Goal: Use online tool/utility: Utilize a website feature to perform a specific function

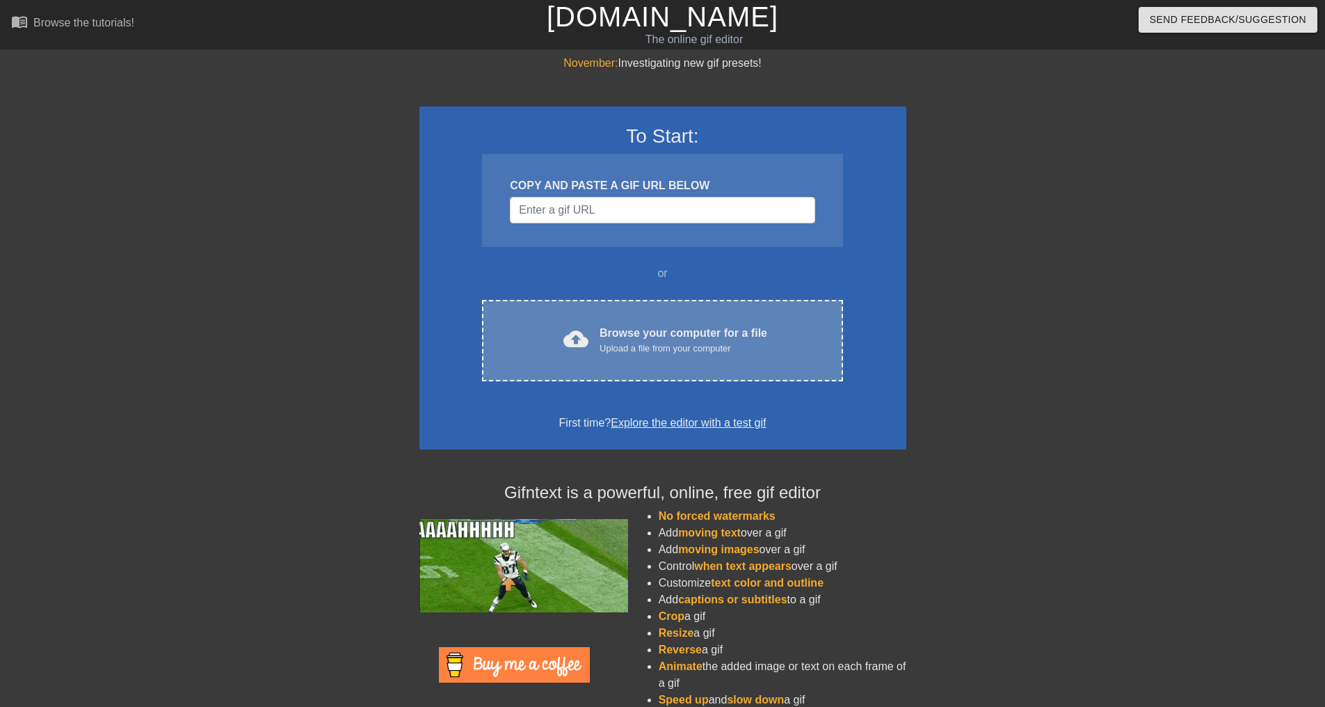
click at [616, 315] on div "cloud_upload Browse your computer for a file Upload a file from your computer C…" at bounding box center [662, 340] width 360 height 81
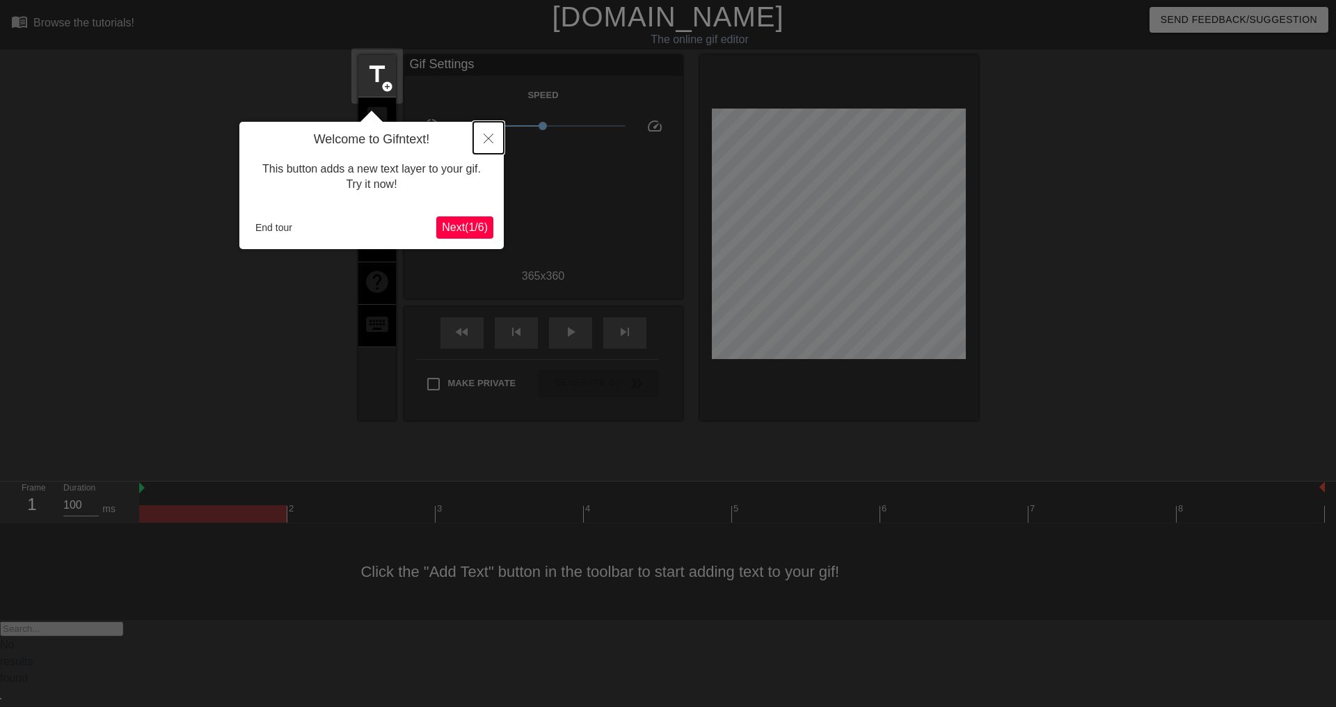
click at [486, 138] on icon "Close" at bounding box center [489, 139] width 10 height 10
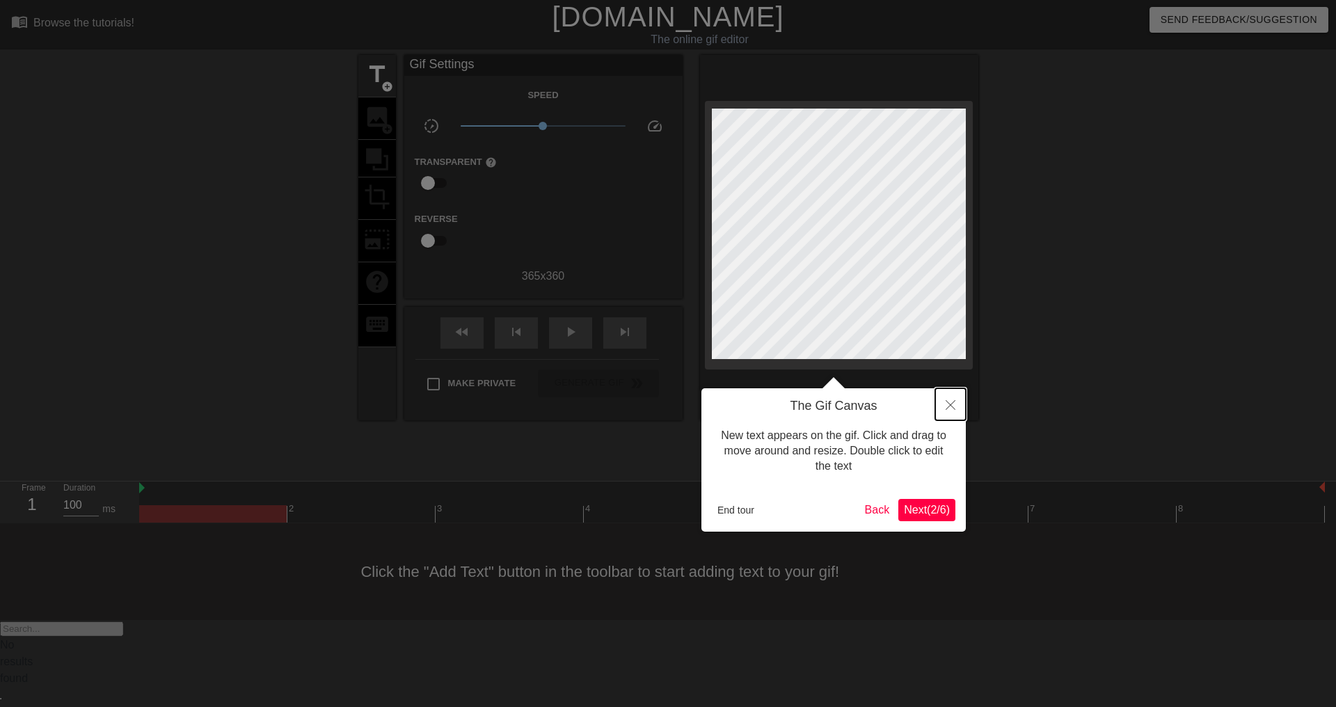
click at [952, 410] on icon "Close" at bounding box center [951, 405] width 10 height 10
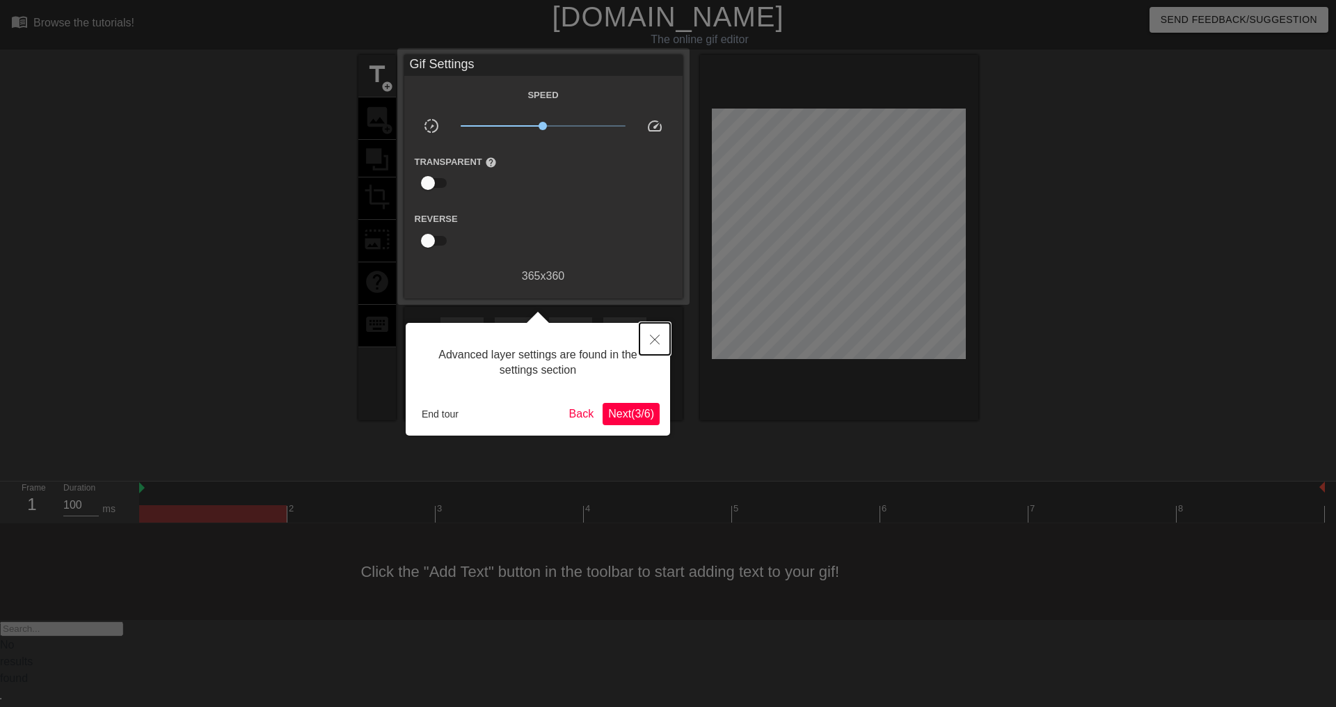
click at [651, 341] on icon "Close" at bounding box center [655, 340] width 10 height 10
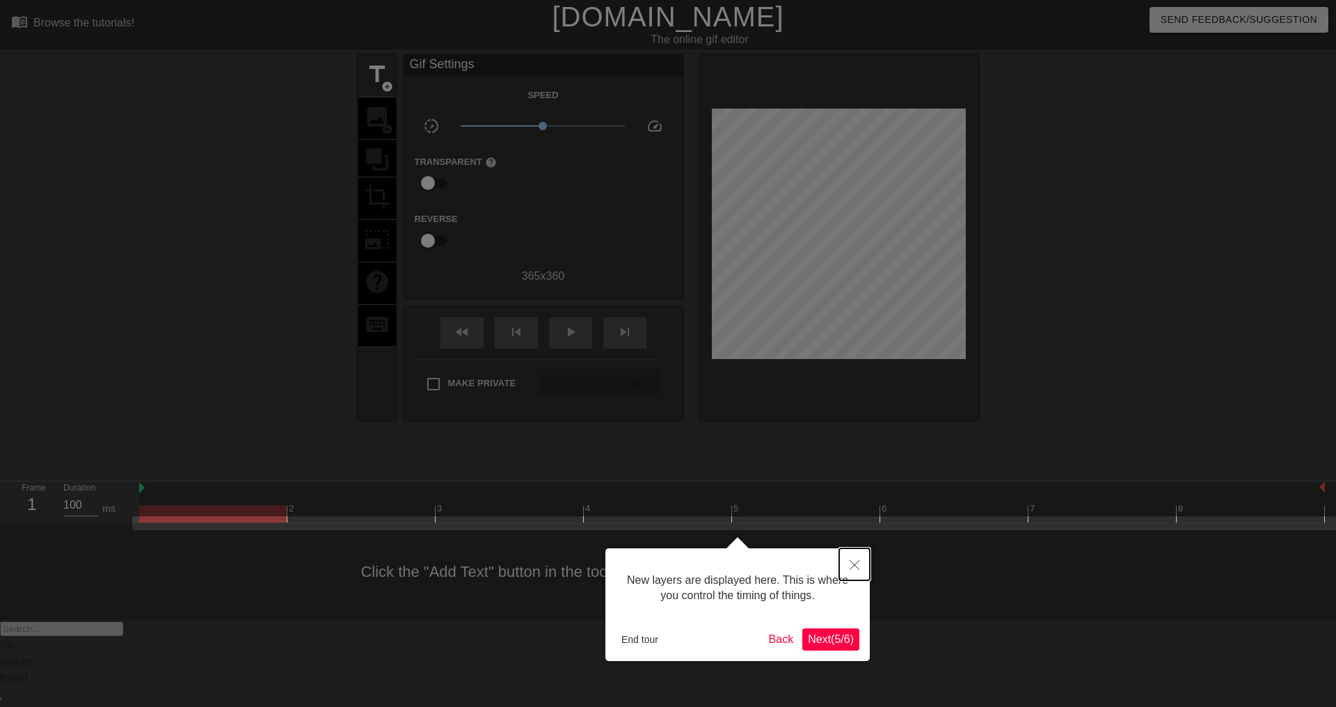
click at [852, 563] on icon "Close" at bounding box center [855, 565] width 10 height 10
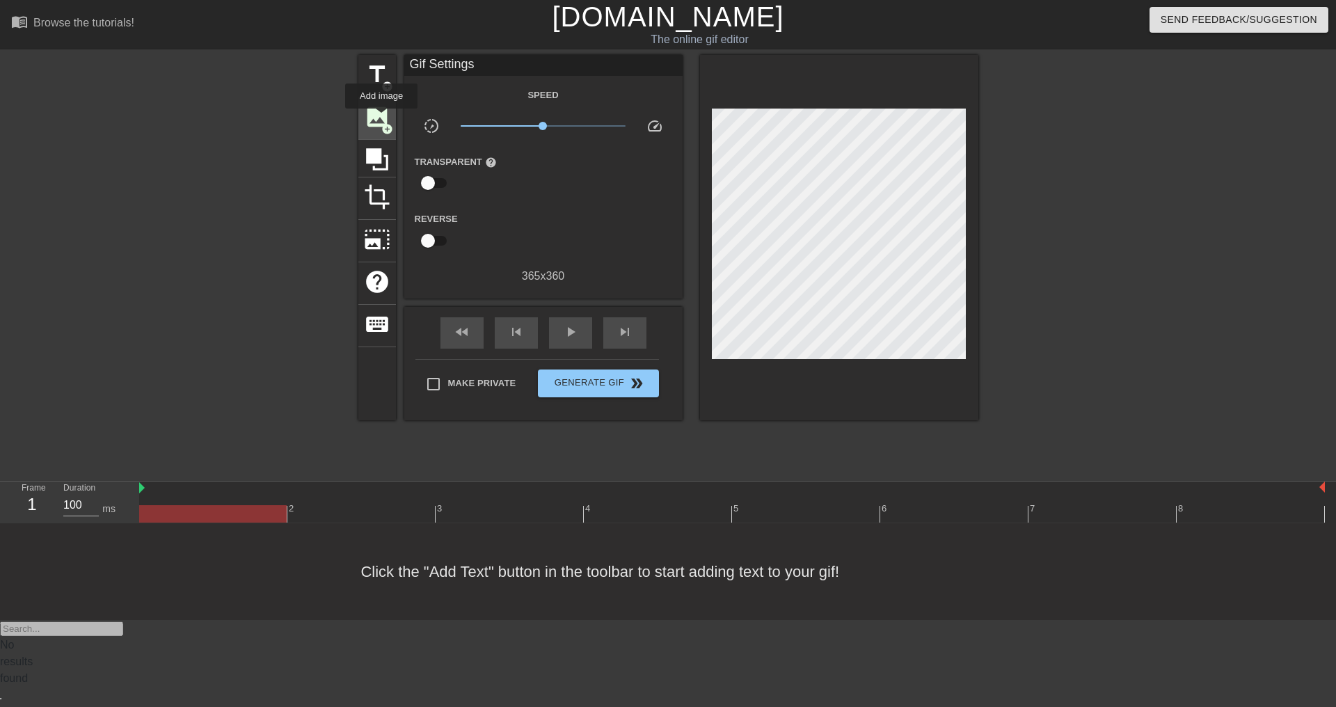
click at [381, 118] on span "image" at bounding box center [377, 117] width 26 height 26
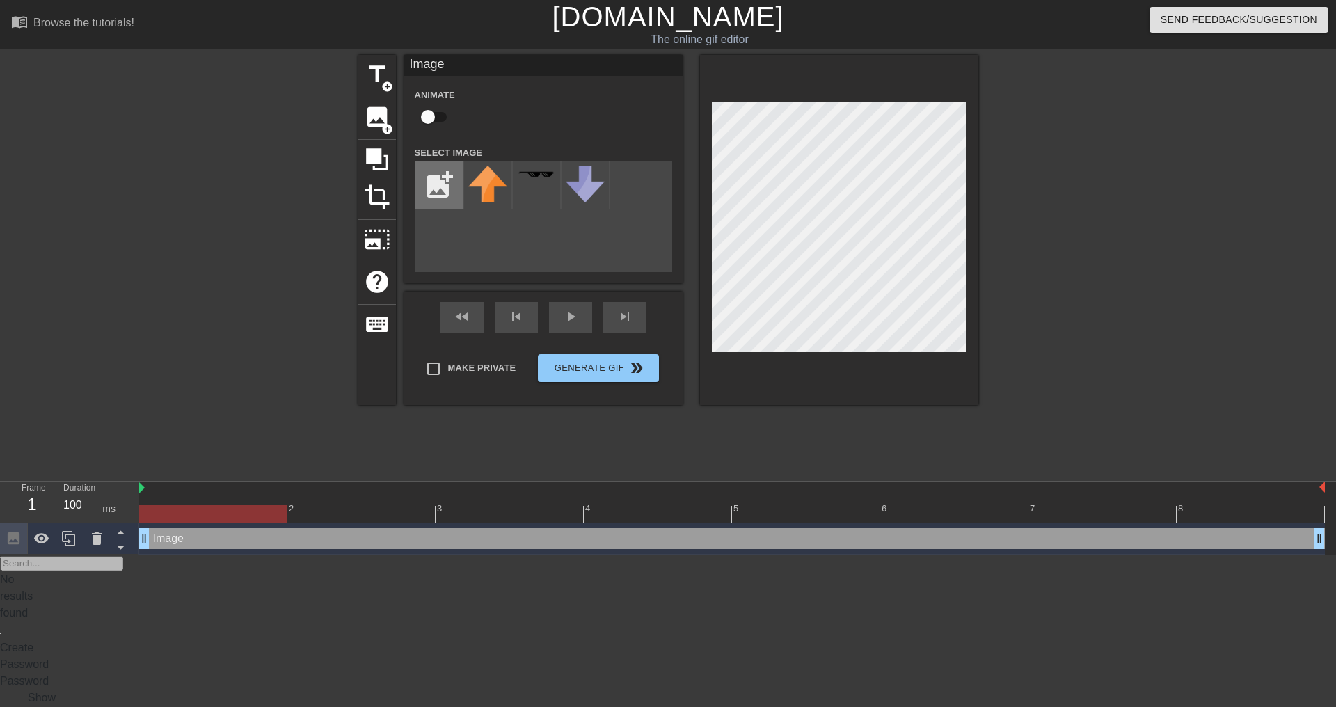
click at [440, 183] on input "file" at bounding box center [438, 184] width 47 height 47
type input "C:\fakepath\313212646_816994249653730_4441450796620775643_n.png"
click at [485, 180] on img at bounding box center [487, 185] width 39 height 39
click at [989, 248] on div "title add_circle image add_circle crop photo_size_select_large help keyboard Im…" at bounding box center [668, 263] width 1336 height 417
click at [564, 314] on div "fast_rewind skip_previous play_arrow skip_next" at bounding box center [543, 318] width 227 height 52
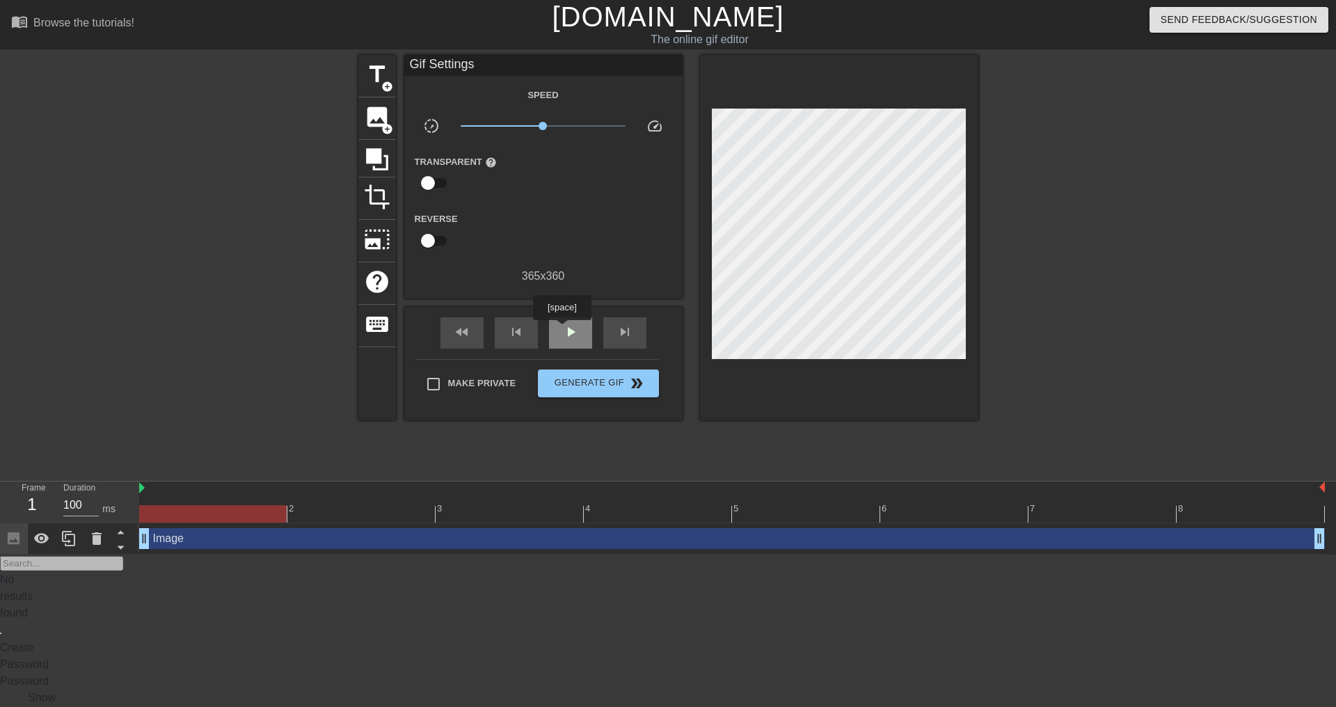
click at [562, 330] on span "play_arrow" at bounding box center [570, 332] width 17 height 17
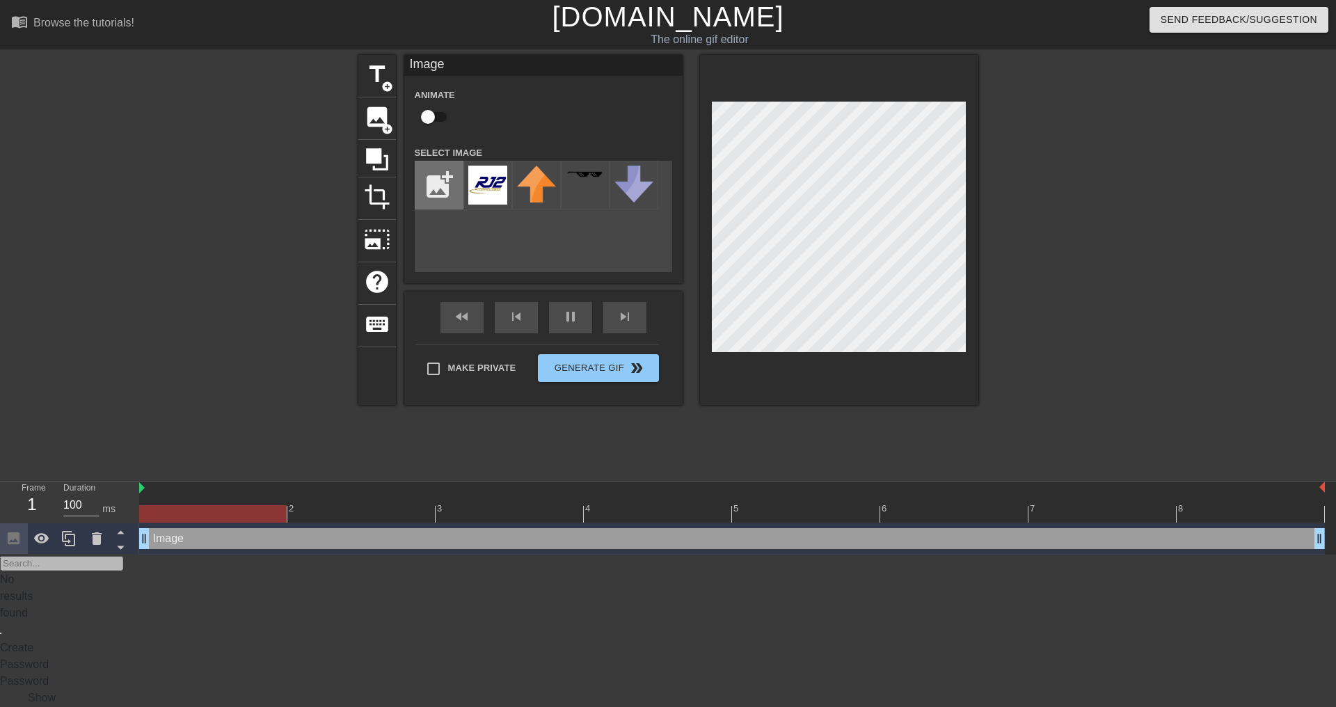
click at [426, 182] on input "file" at bounding box center [438, 184] width 47 height 47
type input "C:\fakepath\313212646_816994249653730_4441450796620775643_n-removebg-preview.png"
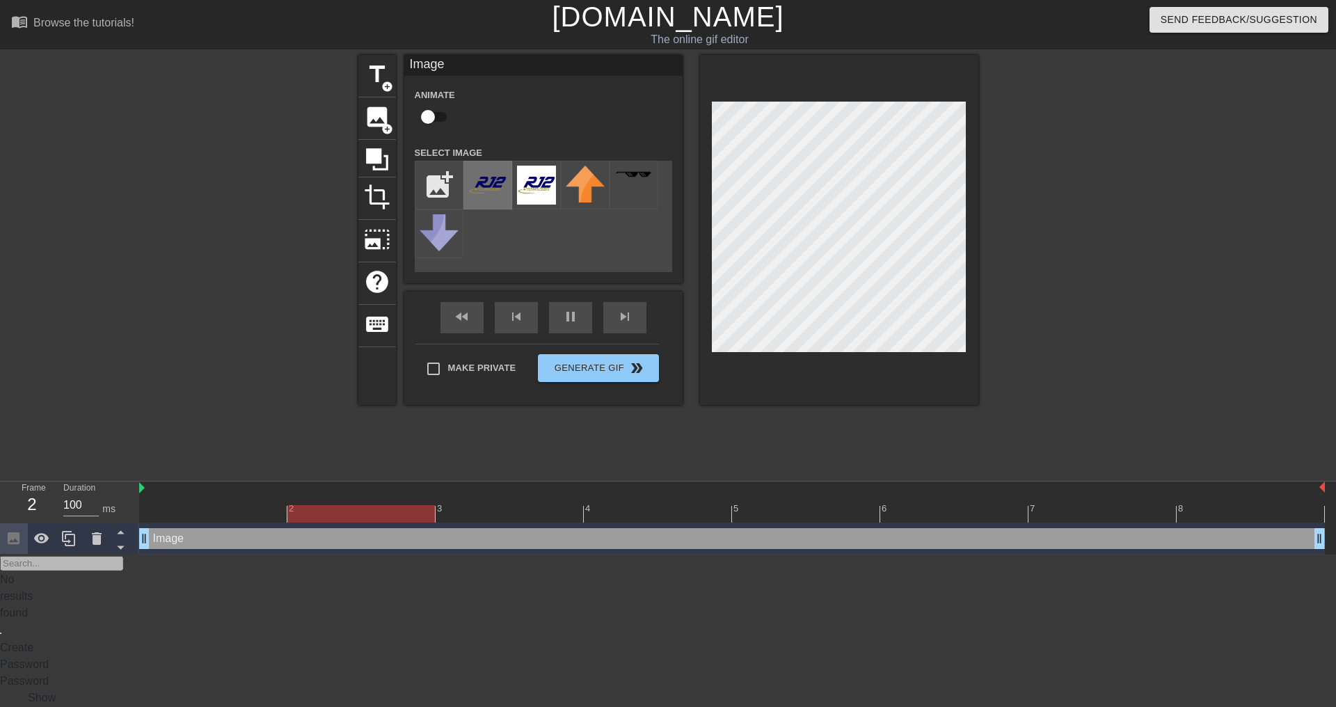
click at [493, 186] on img at bounding box center [487, 185] width 39 height 39
click at [970, 95] on div at bounding box center [839, 230] width 278 height 350
click at [1079, 239] on div at bounding box center [1099, 263] width 209 height 417
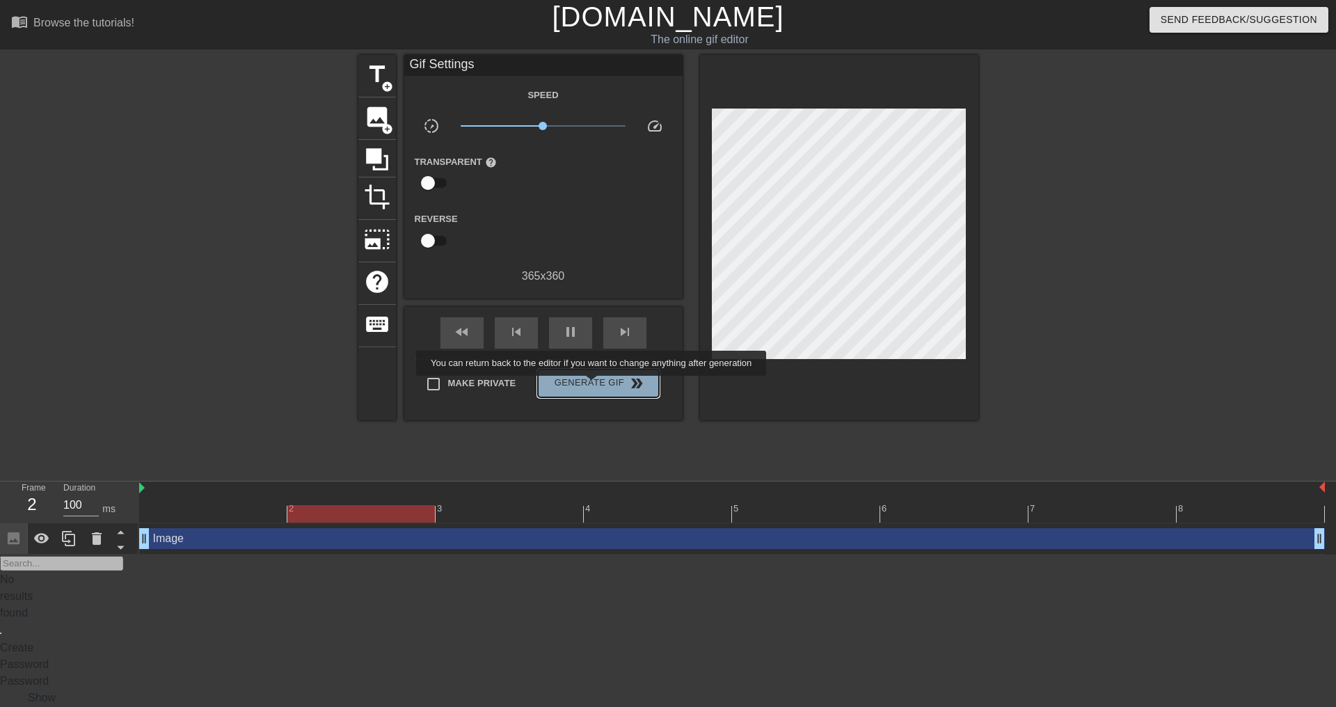
click at [593, 385] on span "Generate Gif double_arrow" at bounding box center [597, 383] width 109 height 17
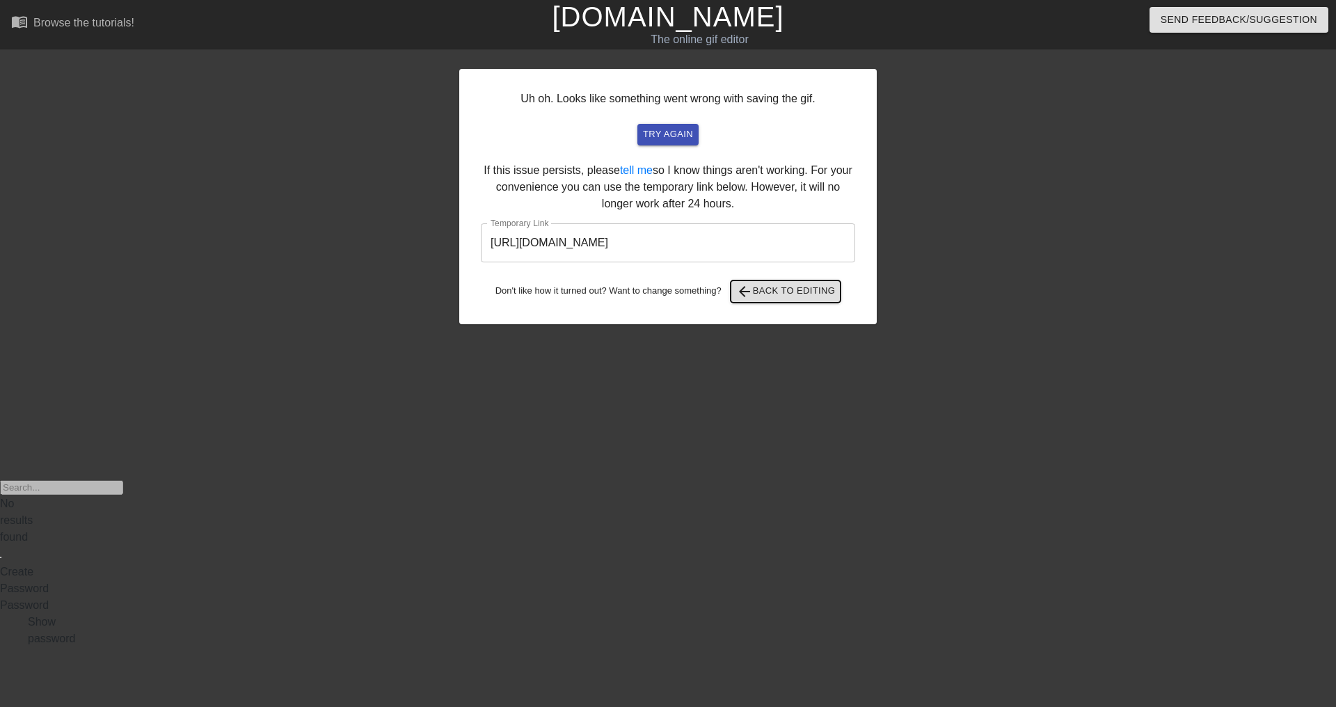
click at [767, 291] on span "arrow_back Back to Editing" at bounding box center [785, 291] width 99 height 17
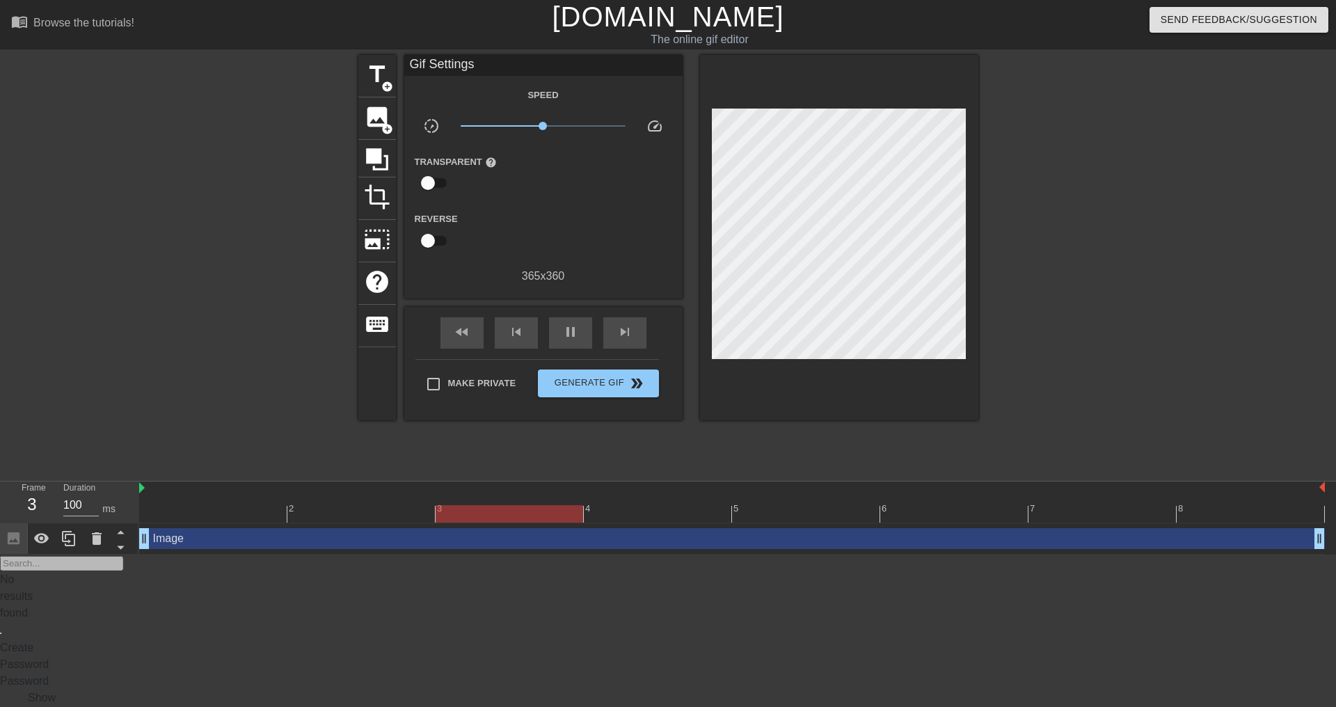
drag, startPoint x: 723, startPoint y: 360, endPoint x: 893, endPoint y: 410, distance: 177.5
click at [893, 410] on div at bounding box center [839, 237] width 278 height 365
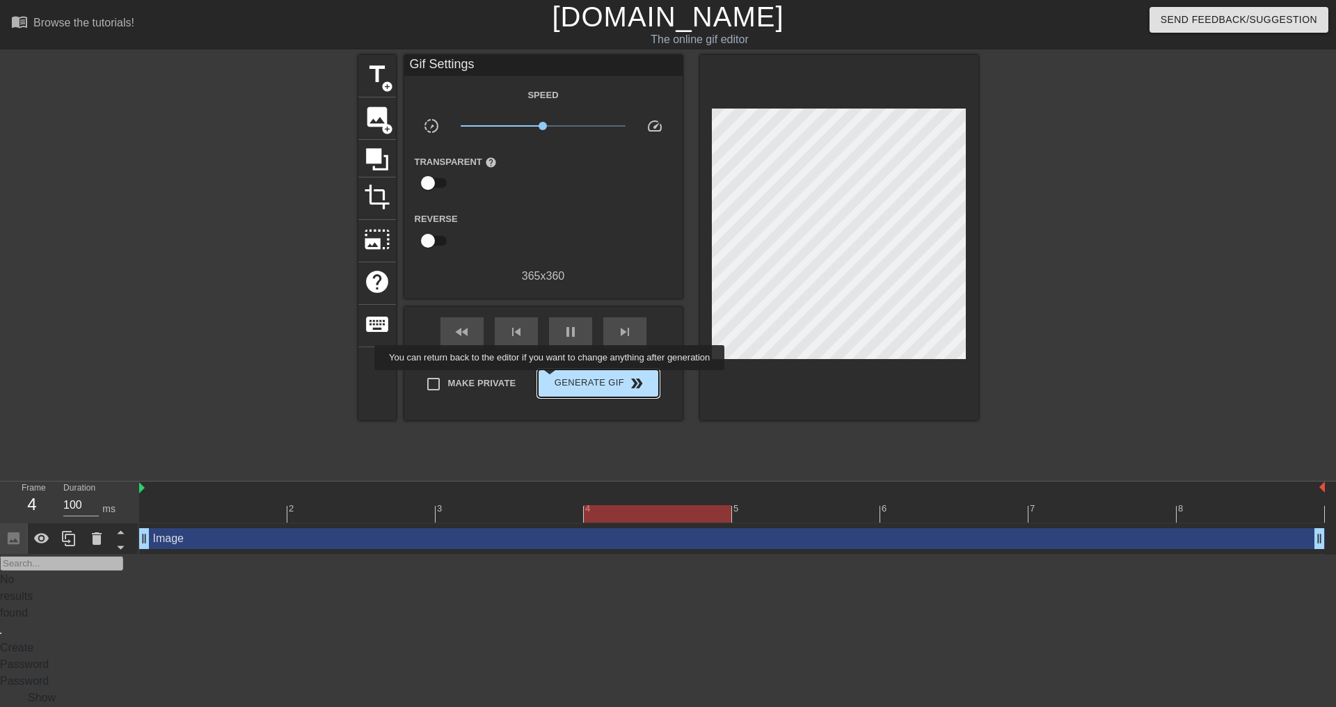
click at [552, 381] on span "Generate Gif double_arrow" at bounding box center [597, 383] width 109 height 17
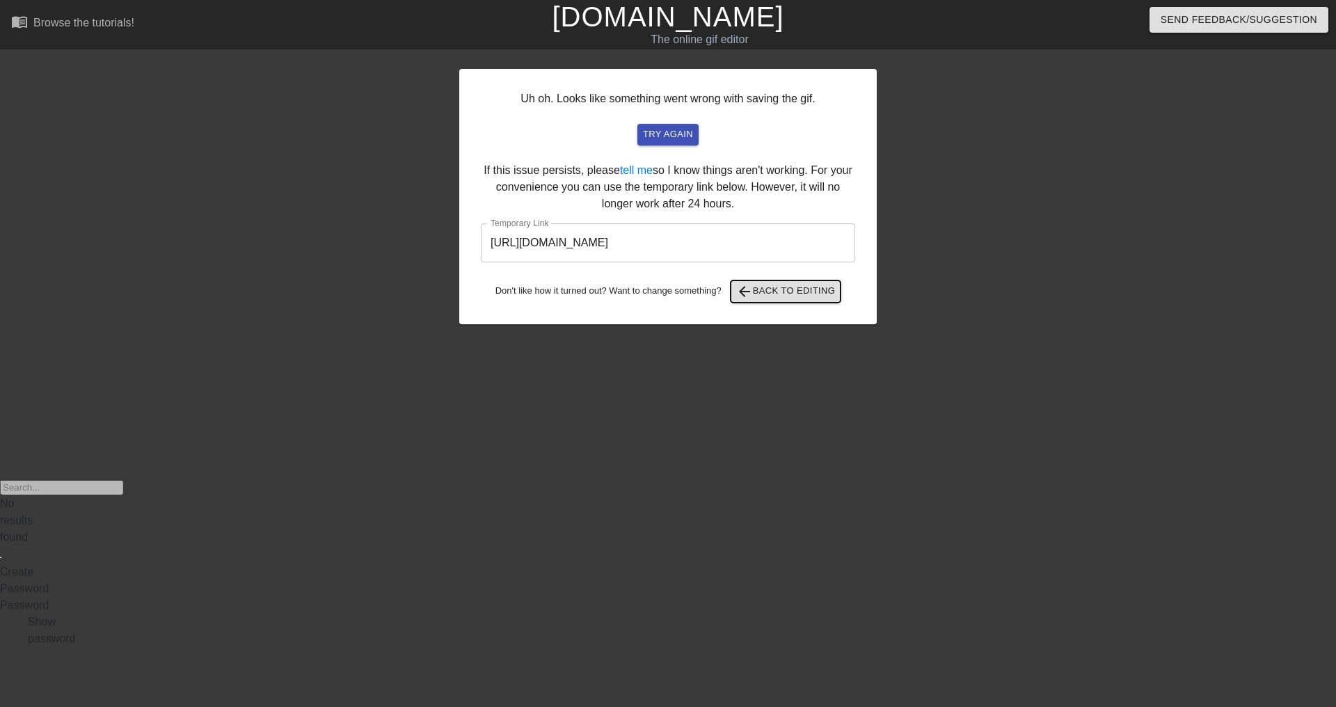
click at [753, 287] on span "arrow_back" at bounding box center [744, 291] width 17 height 17
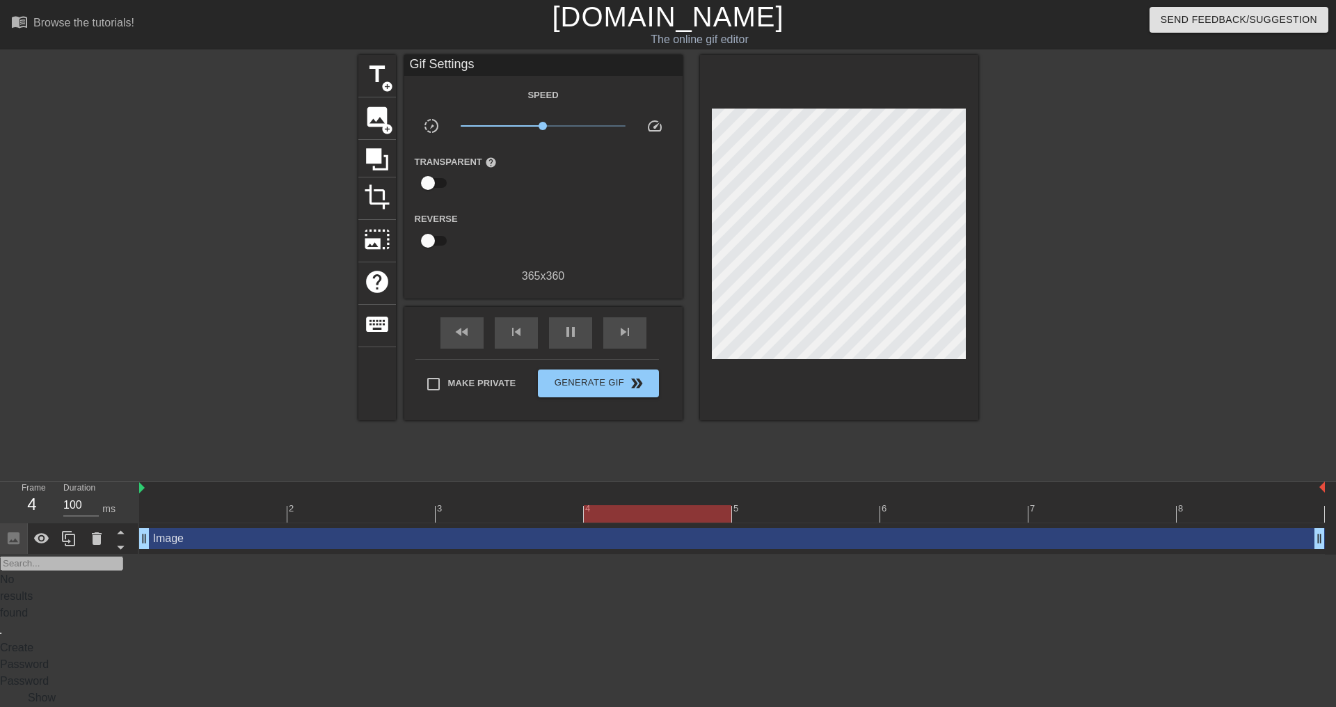
click at [425, 180] on input "checkbox" at bounding box center [427, 183] width 79 height 26
checkbox input "true"
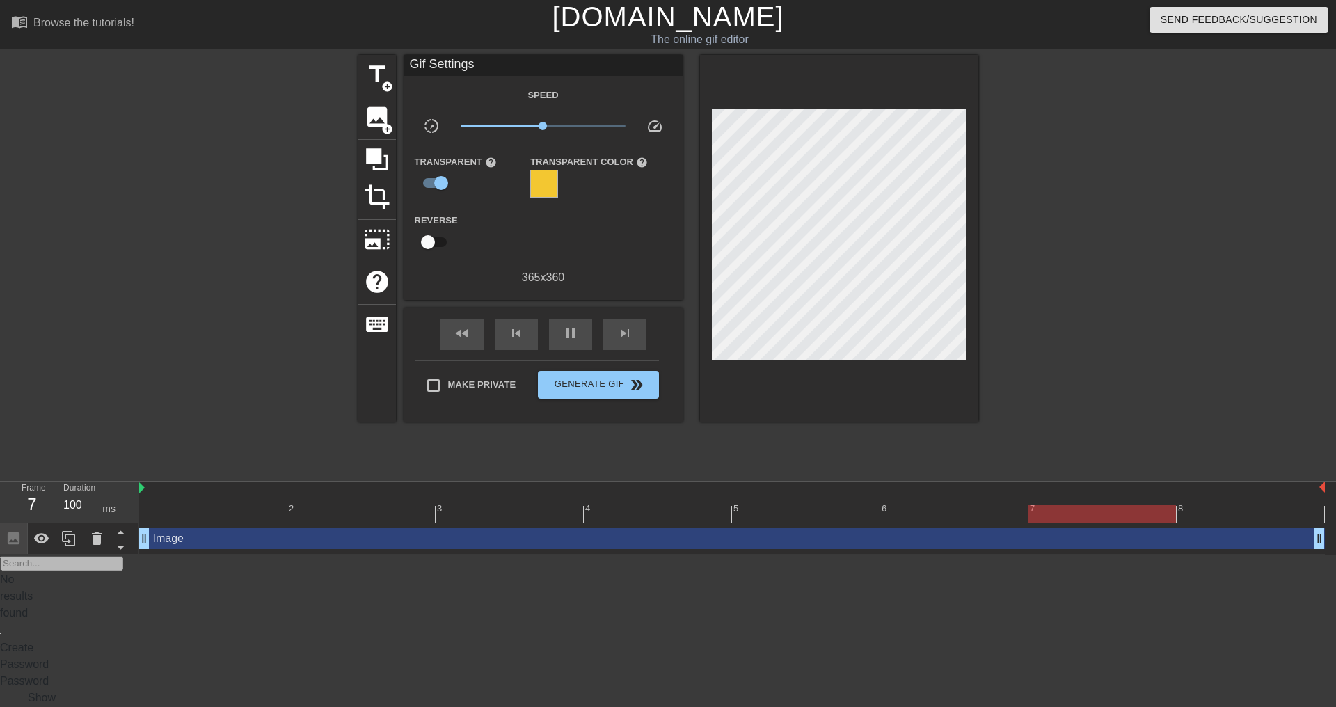
click at [548, 181] on div at bounding box center [544, 184] width 28 height 28
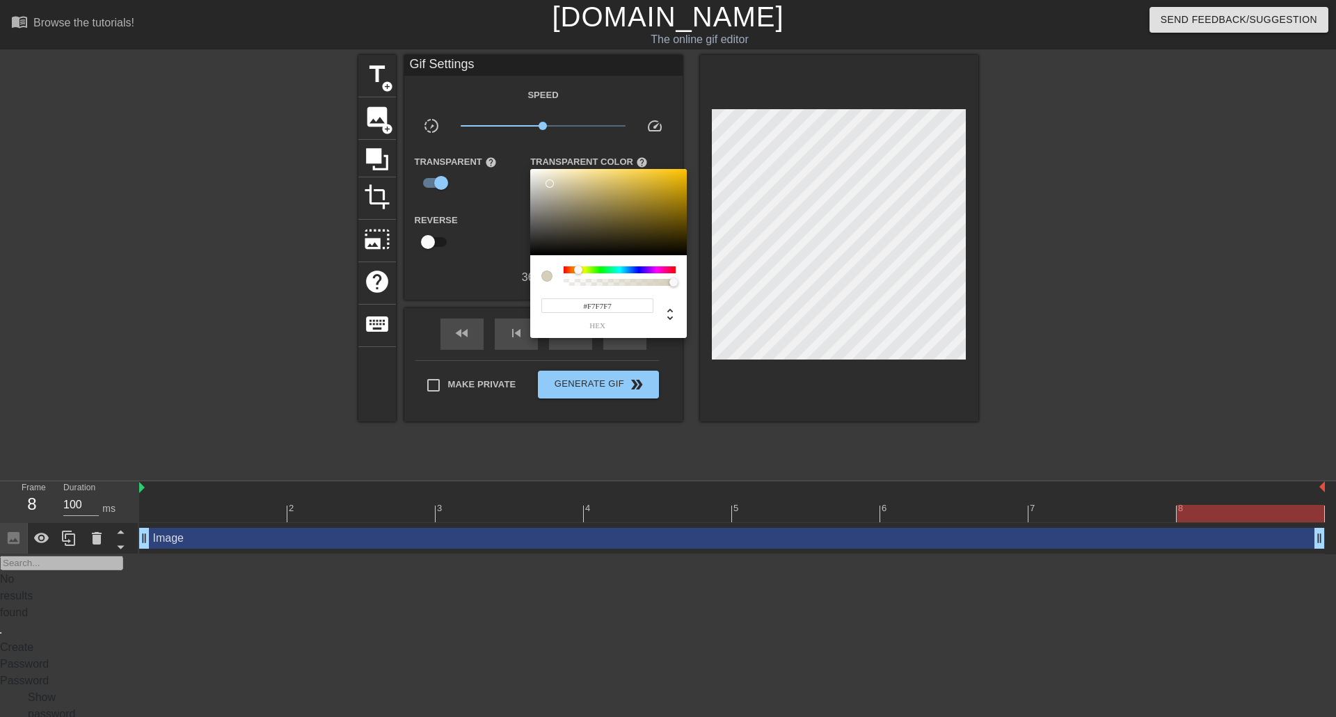
type input "#FFFFFF"
drag, startPoint x: 551, startPoint y: 184, endPoint x: 514, endPoint y: 166, distance: 40.8
click at [514, 166] on div "#FFFFFF hex" at bounding box center [668, 358] width 1336 height 717
click at [461, 283] on div at bounding box center [668, 358] width 1336 height 717
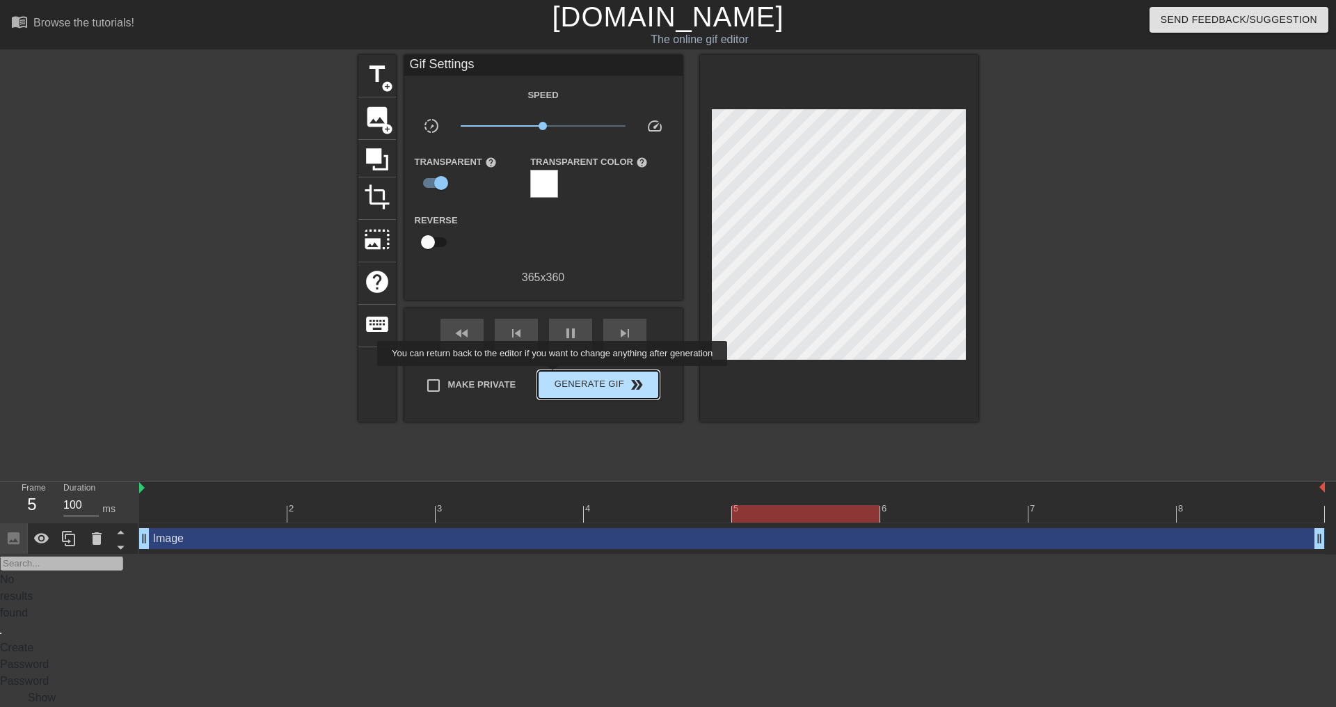
click at [554, 376] on span "Generate Gif double_arrow" at bounding box center [597, 384] width 109 height 17
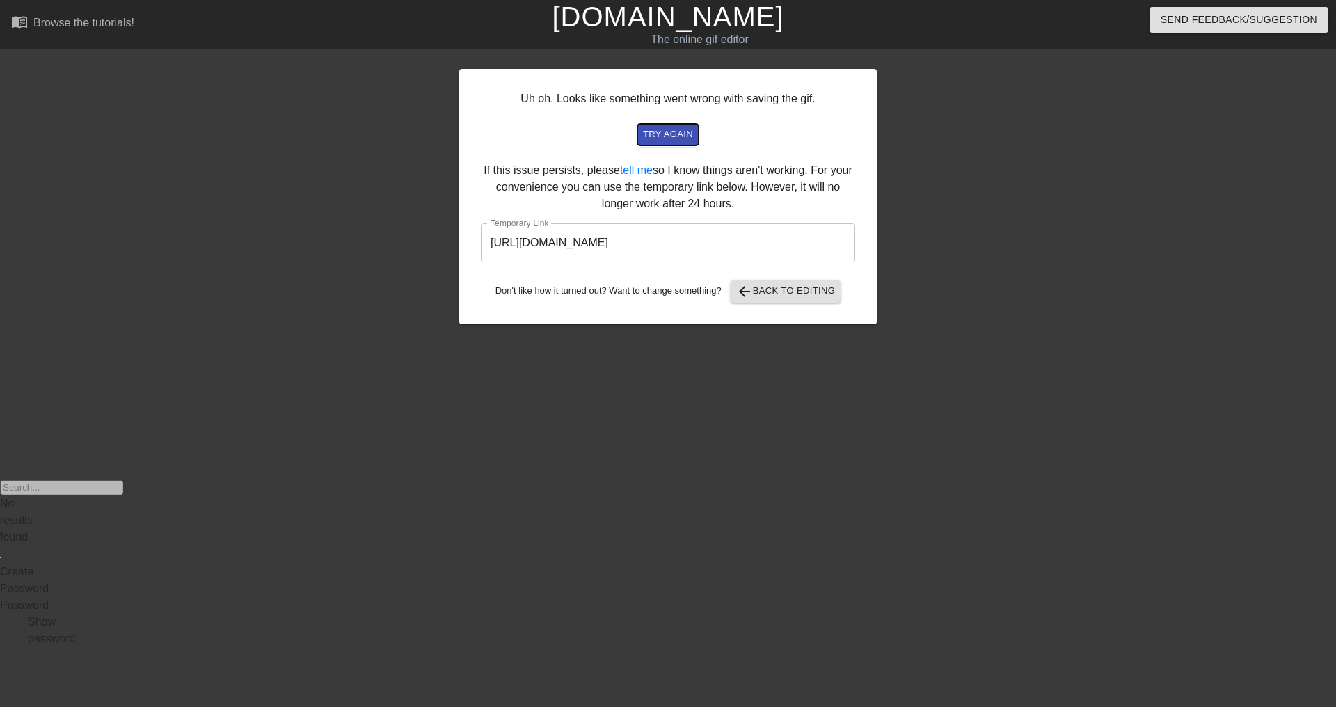
click at [663, 138] on span "try again" at bounding box center [668, 135] width 50 height 16
click at [792, 295] on span "arrow_back Back to Editing" at bounding box center [785, 291] width 99 height 17
